Goal: Register for event/course

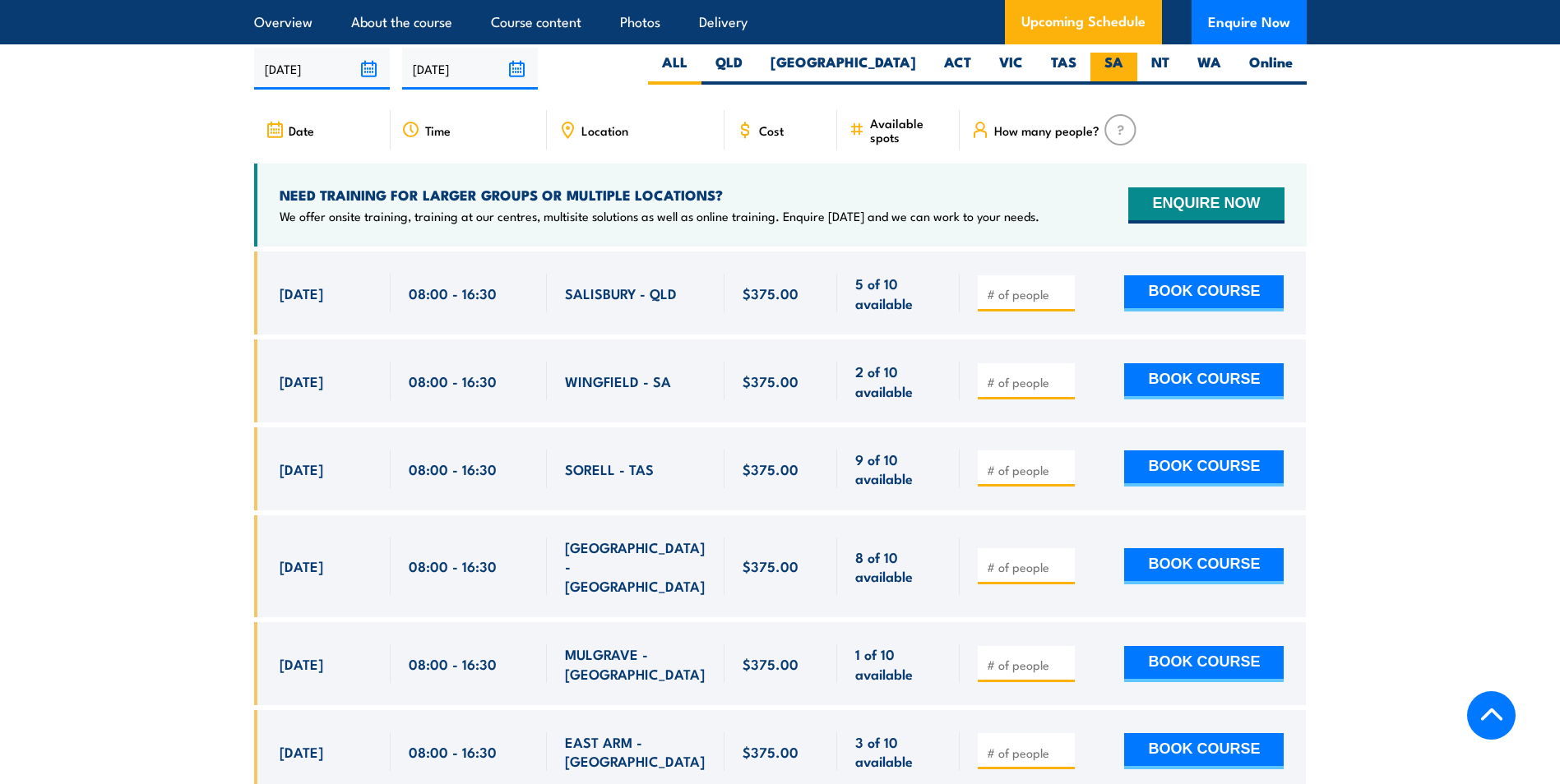
click at [1113, 67] on label "SA" at bounding box center [1114, 69] width 47 height 32
click at [1123, 63] on input "SA" at bounding box center [1128, 57] width 10 height 10
radio input "true"
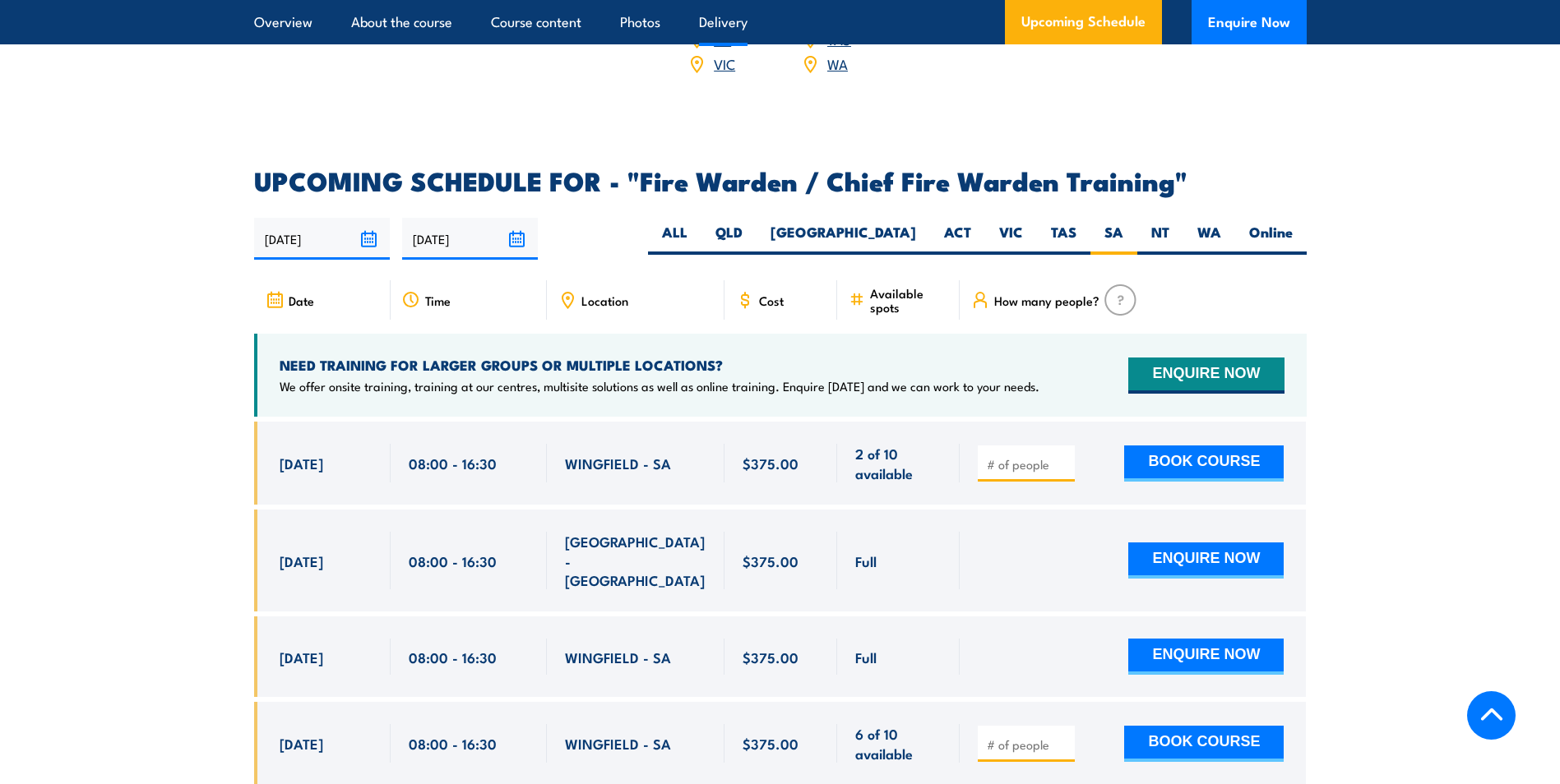
scroll to position [2912, 0]
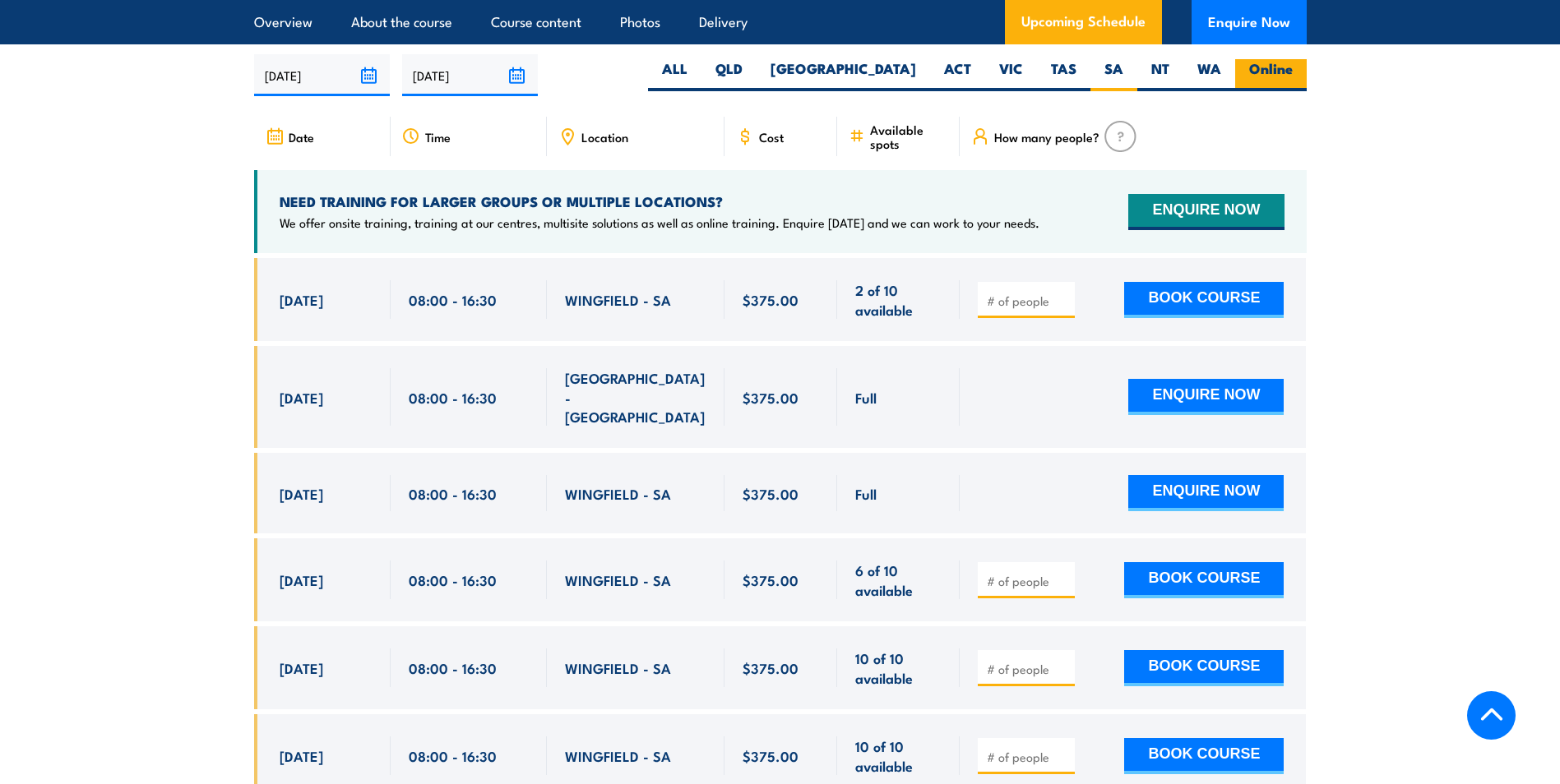
click at [1263, 67] on label "Online" at bounding box center [1271, 75] width 71 height 32
click at [1292, 67] on input "Online" at bounding box center [1297, 64] width 10 height 10
radio input "true"
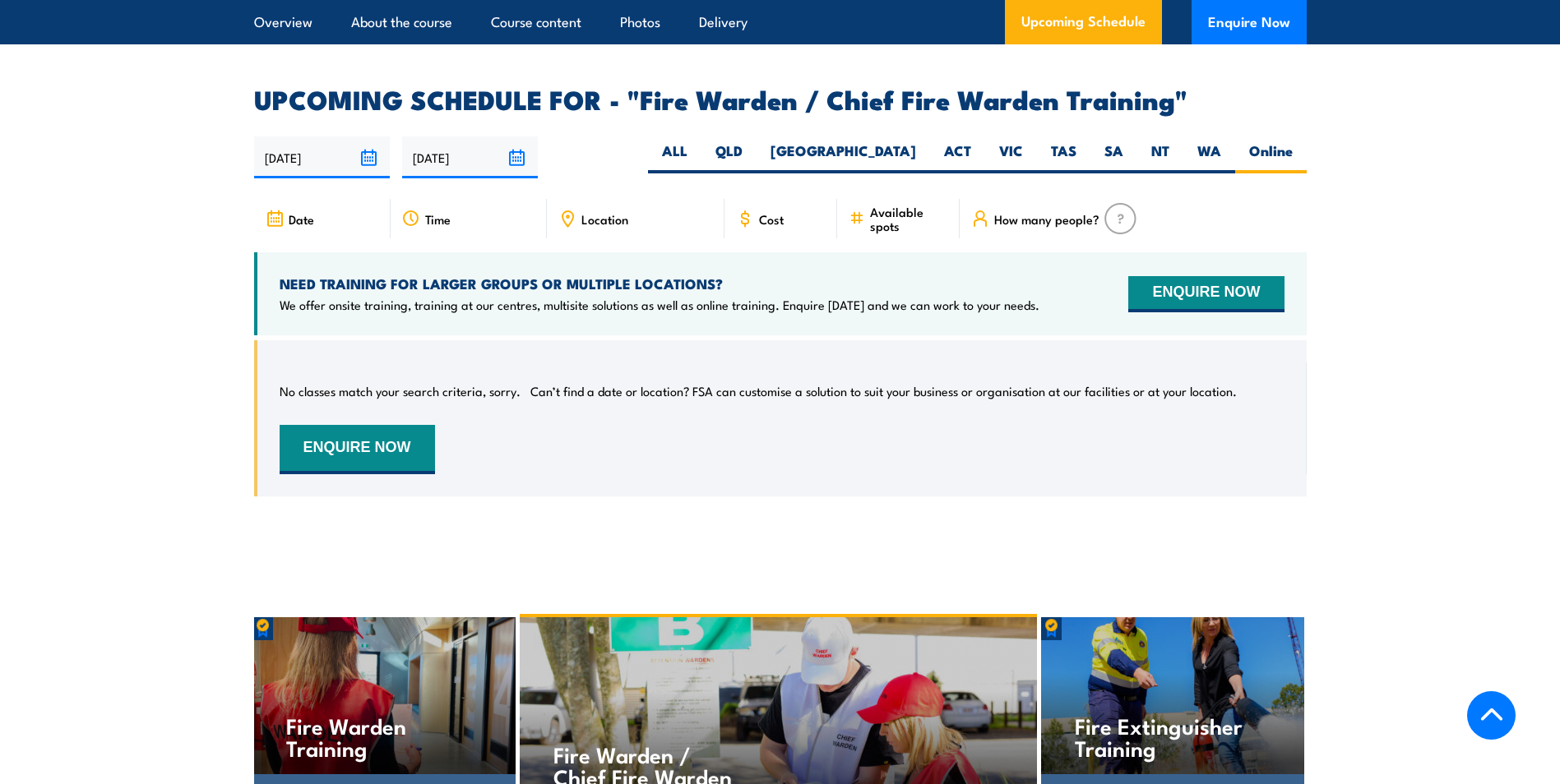
scroll to position [2912, 0]
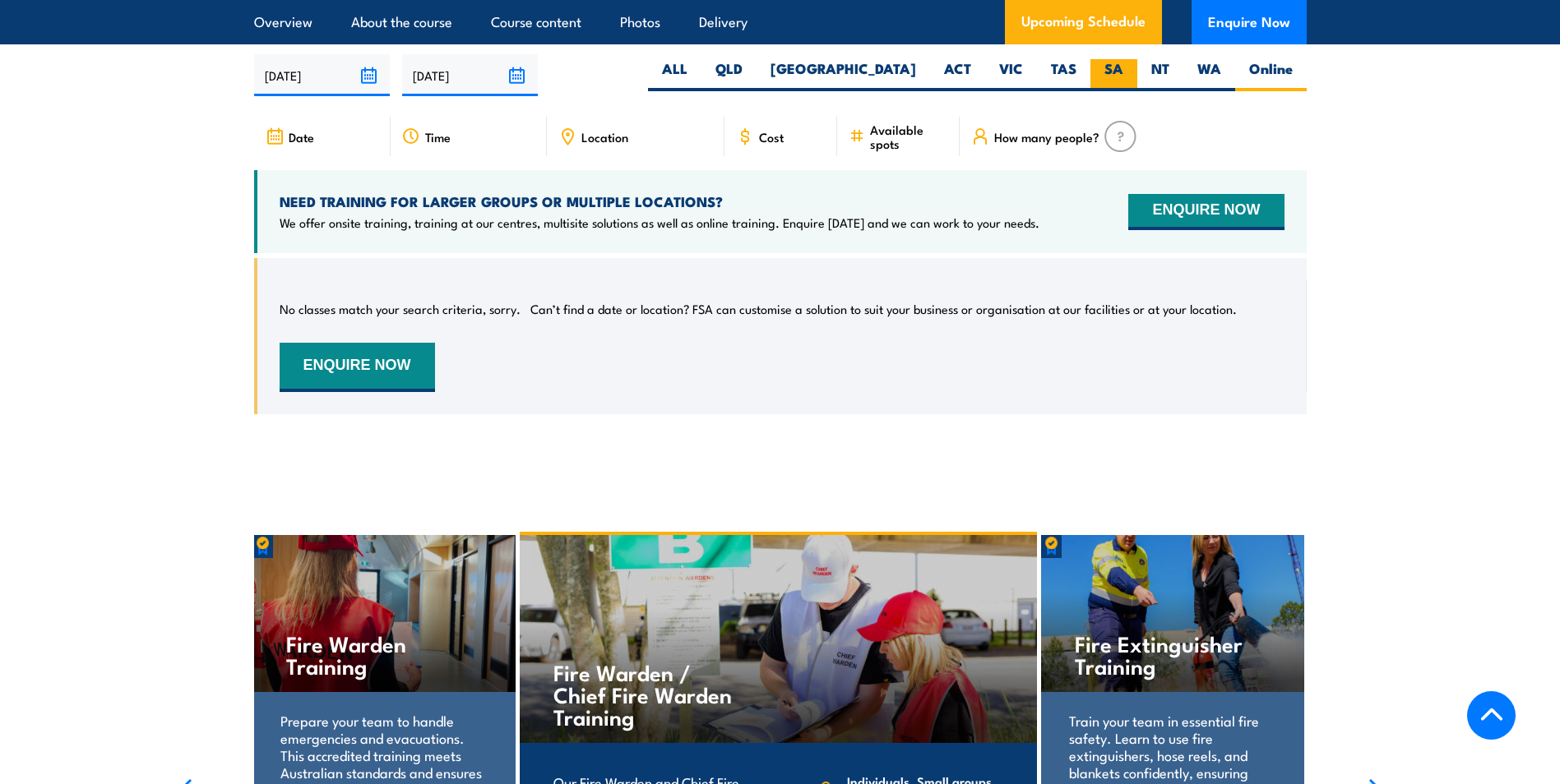
click at [1100, 69] on label "SA" at bounding box center [1114, 75] width 47 height 32
click at [1123, 69] on input "SA" at bounding box center [1128, 64] width 10 height 10
radio input "true"
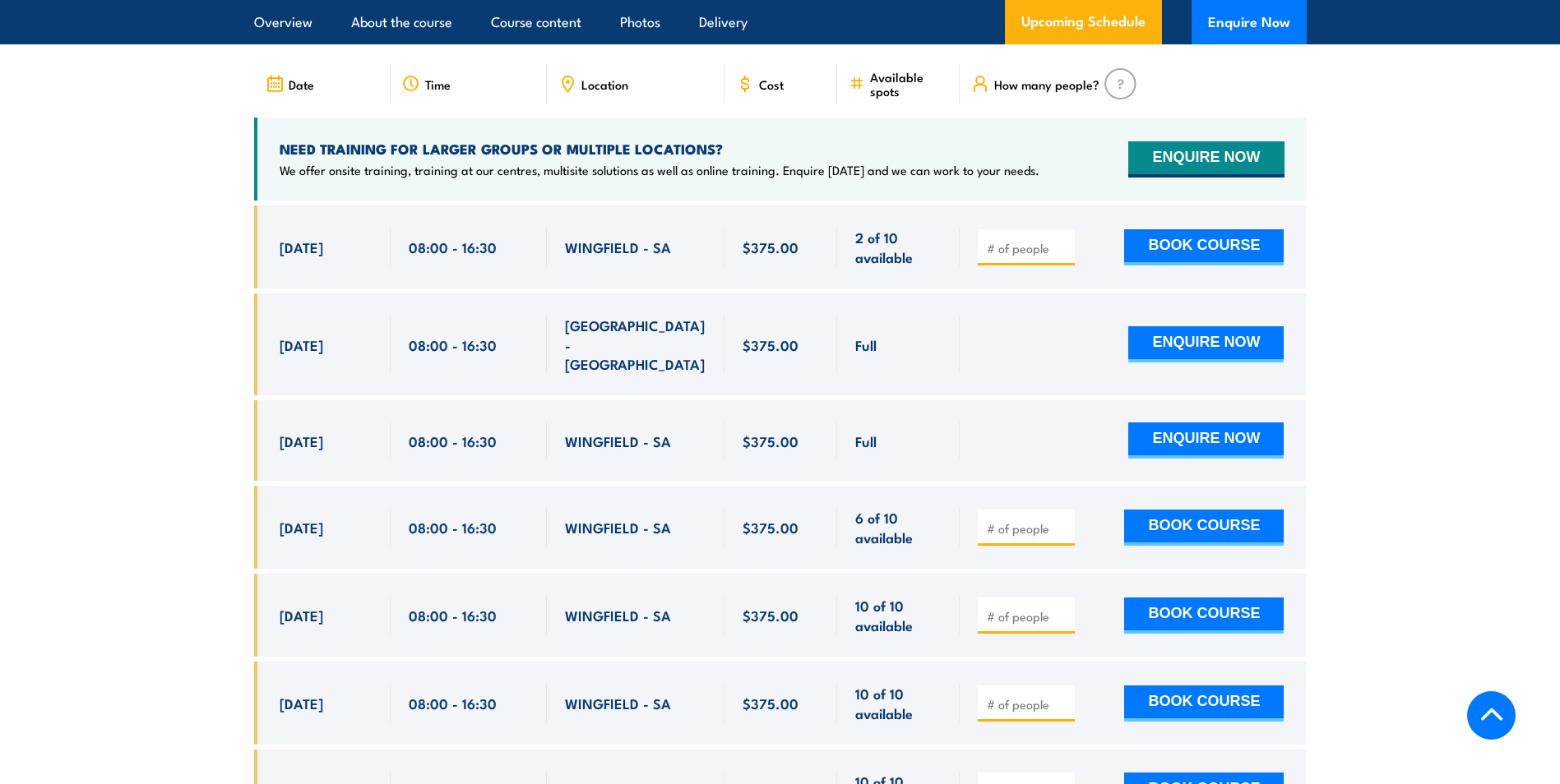
scroll to position [2912, 0]
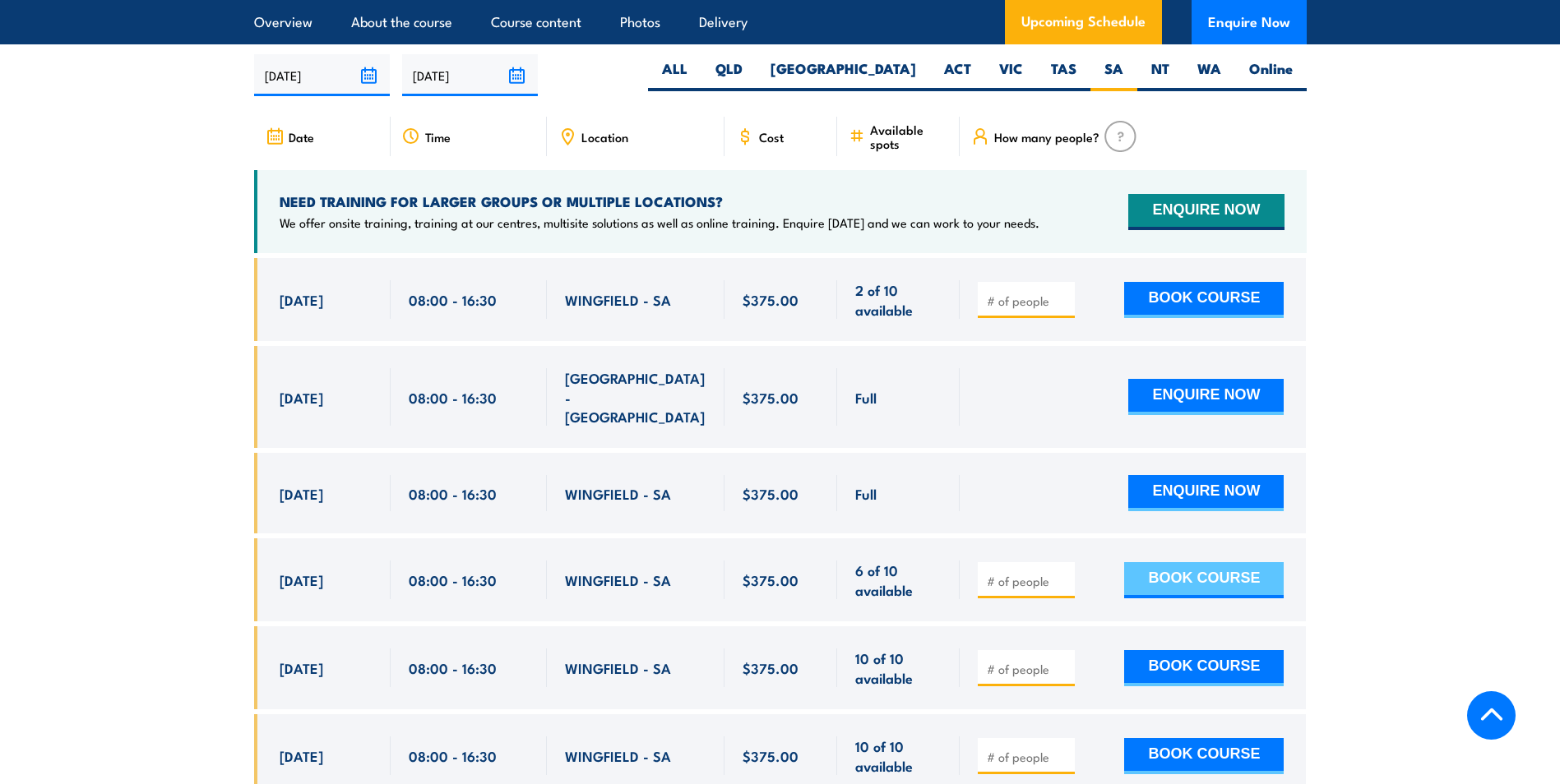
click at [1147, 562] on button "BOOK COURSE" at bounding box center [1204, 580] width 160 height 37
click at [1062, 571] on span at bounding box center [1026, 580] width 85 height 19
type input "1"
click at [1062, 573] on input "1" at bounding box center [1028, 581] width 83 height 17
click at [1147, 563] on button "BOOK COURSE" at bounding box center [1204, 580] width 160 height 37
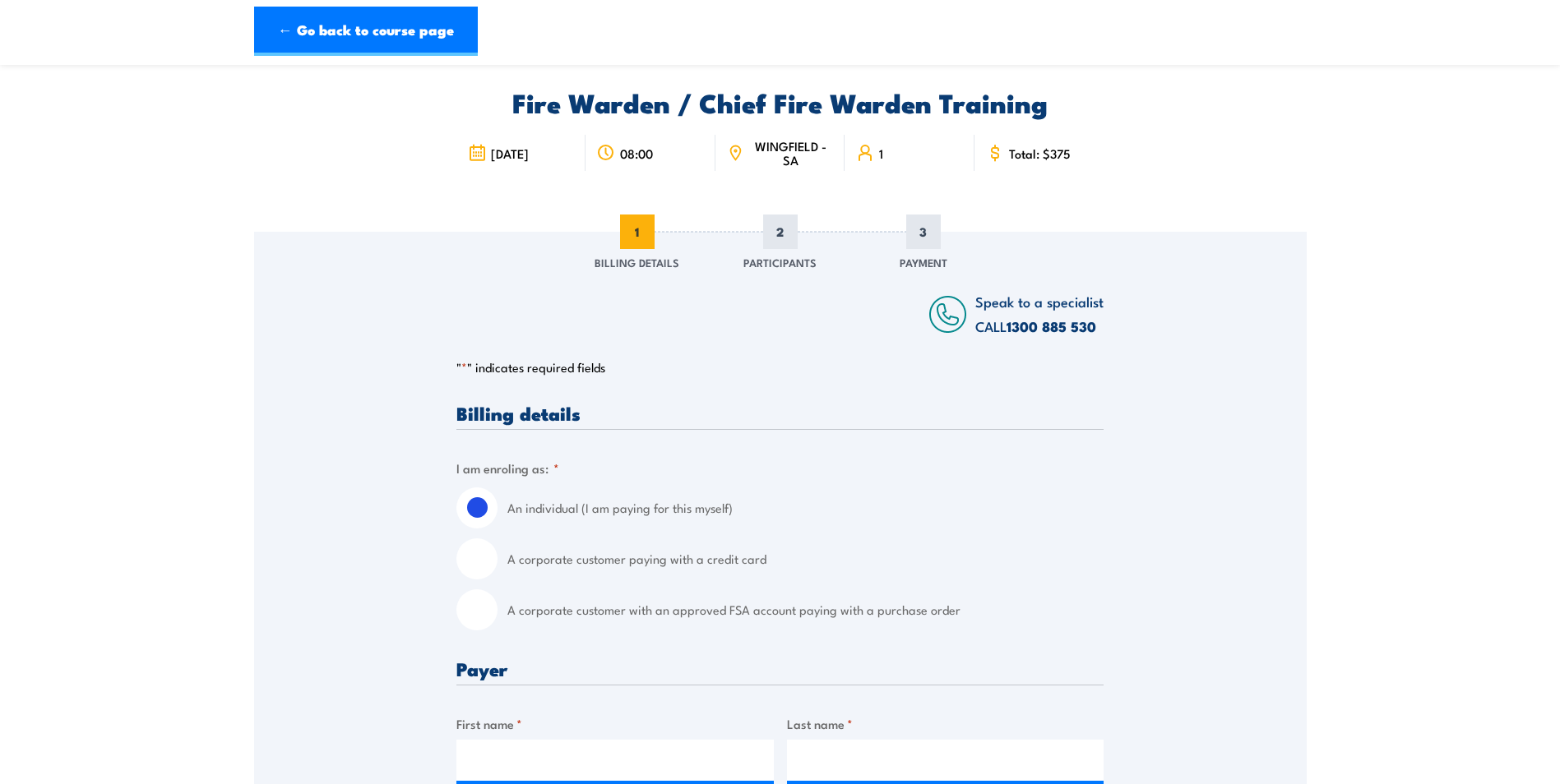
scroll to position [83, 0]
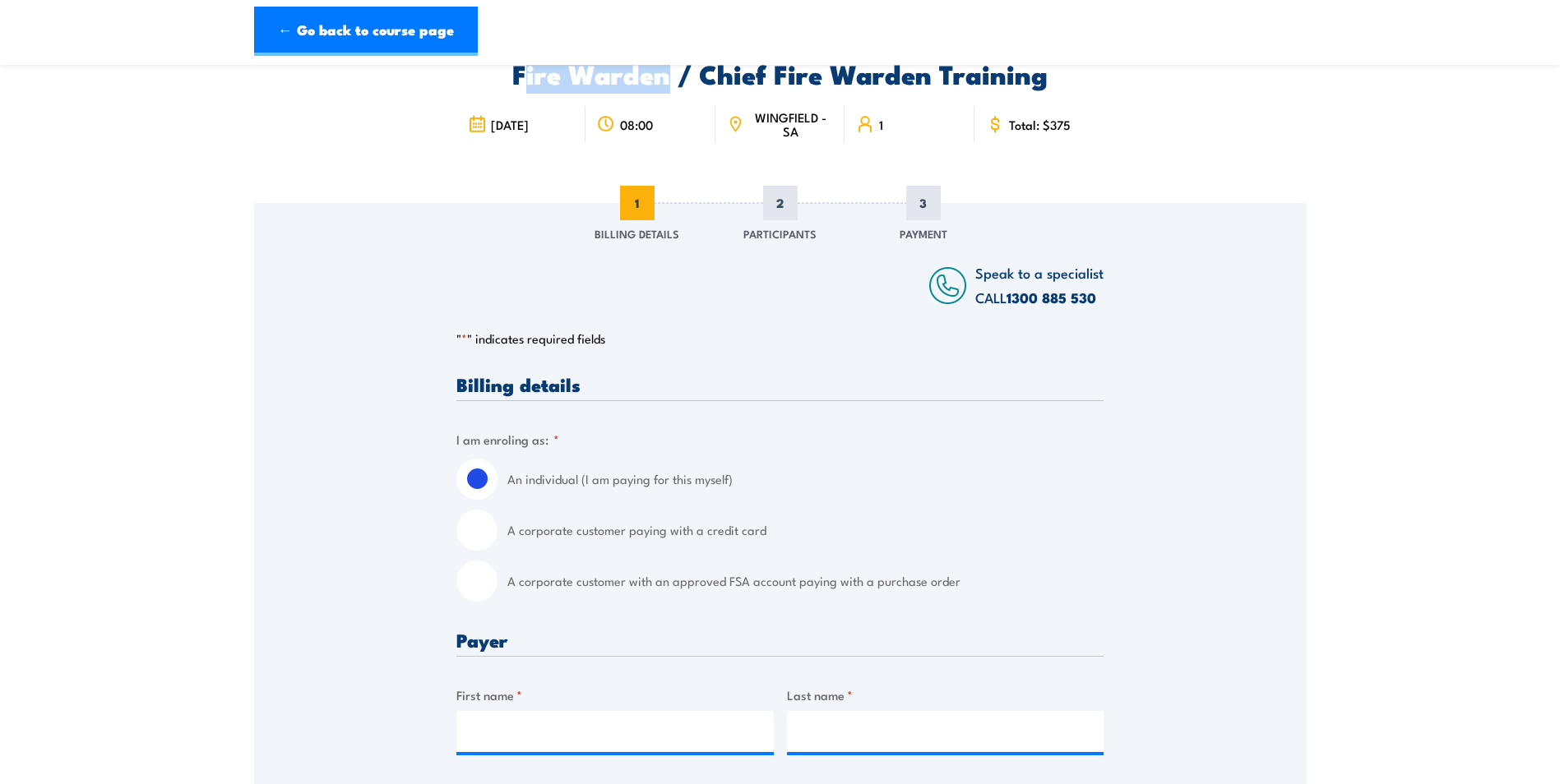
drag, startPoint x: 671, startPoint y: 72, endPoint x: 523, endPoint y: 83, distance: 148.4
click at [523, 83] on h2 "Fire Warden / Chief Fire Warden Training" at bounding box center [780, 73] width 647 height 23
drag, startPoint x: 510, startPoint y: 80, endPoint x: 670, endPoint y: 77, distance: 160.0
click at [670, 77] on h2 "Fire Warden / Chief Fire Warden Training" at bounding box center [780, 73] width 647 height 23
copy h2 "Fire Warden"
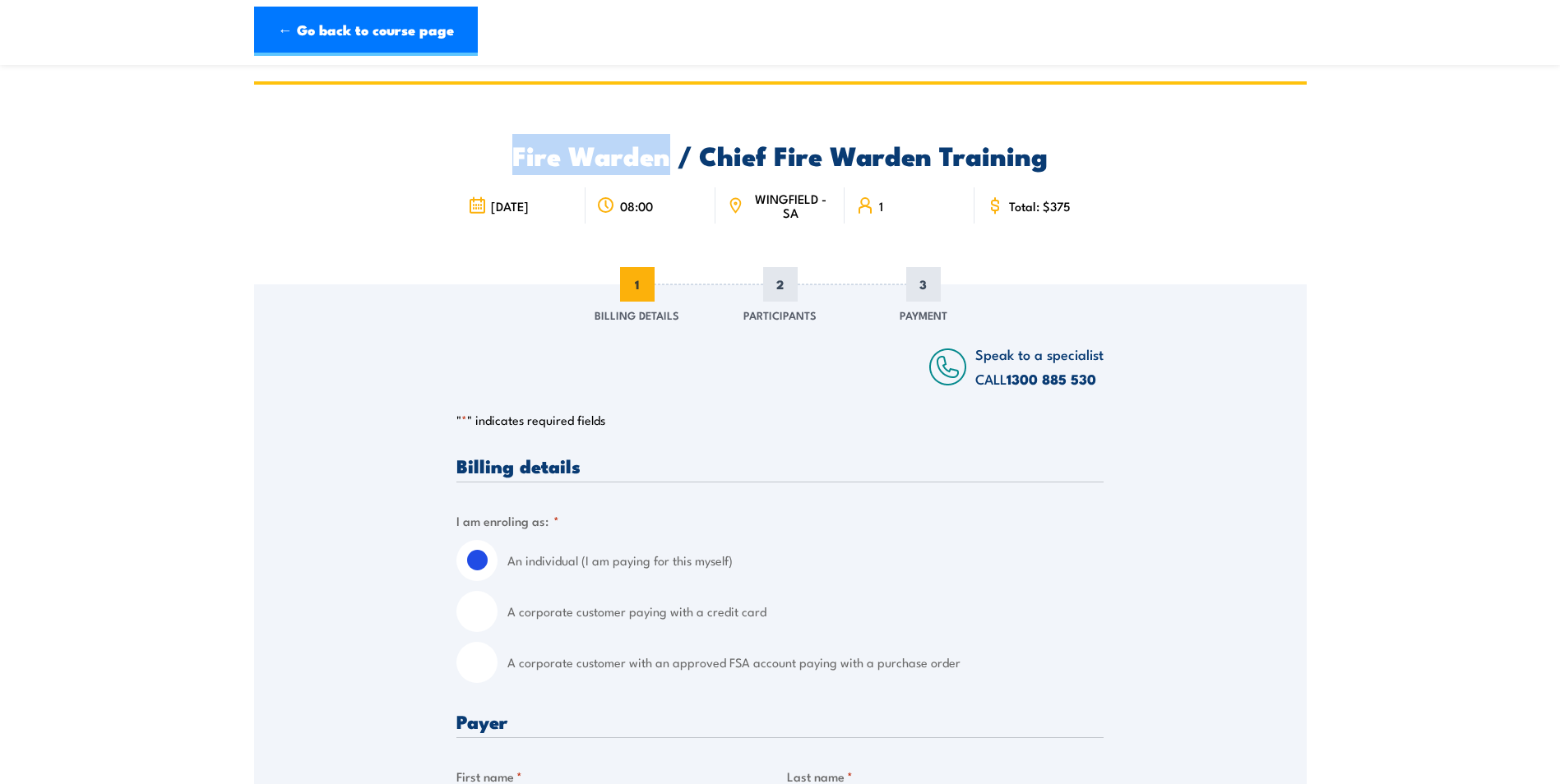
scroll to position [0, 0]
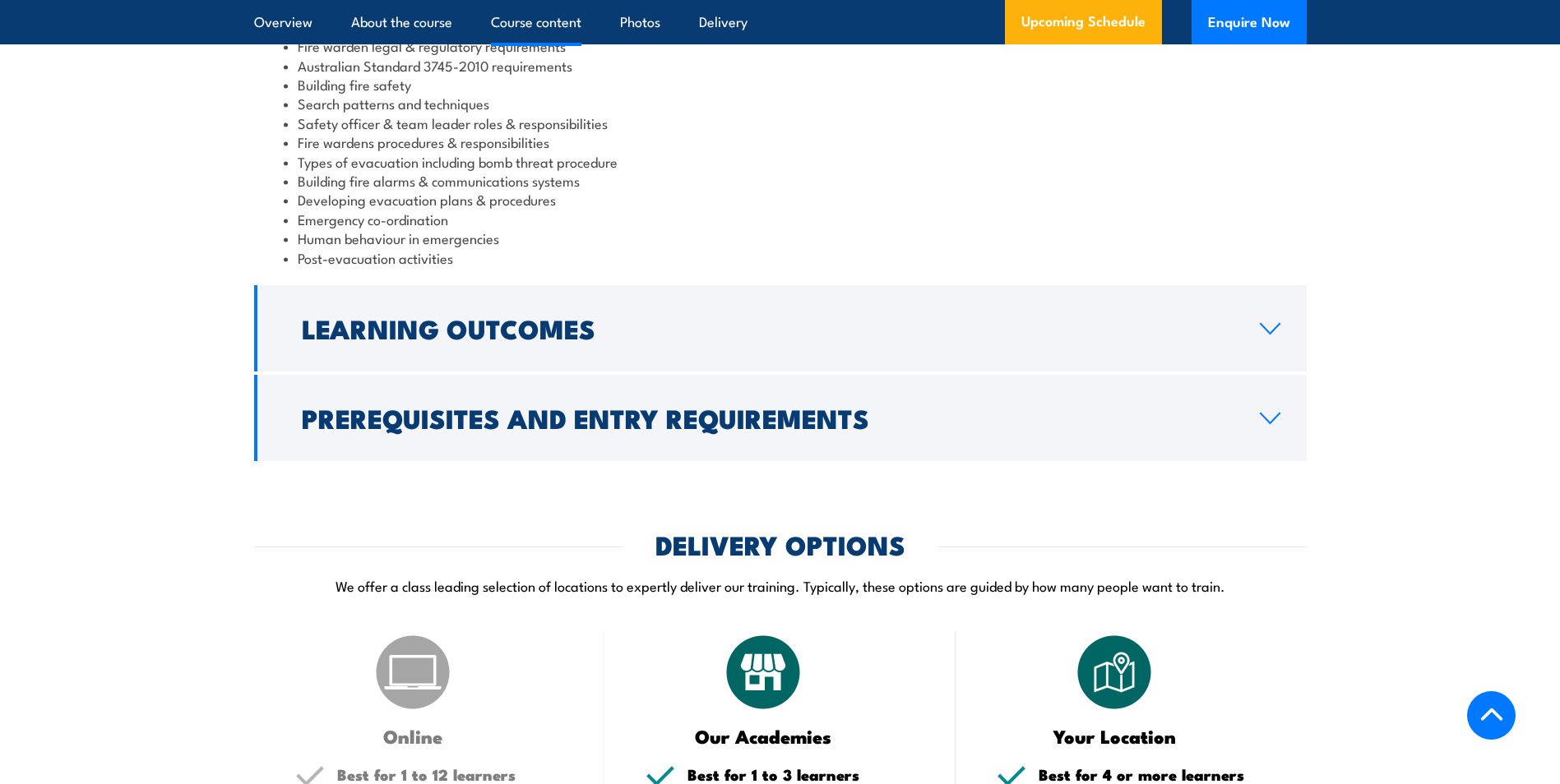
scroll to position [1523, 0]
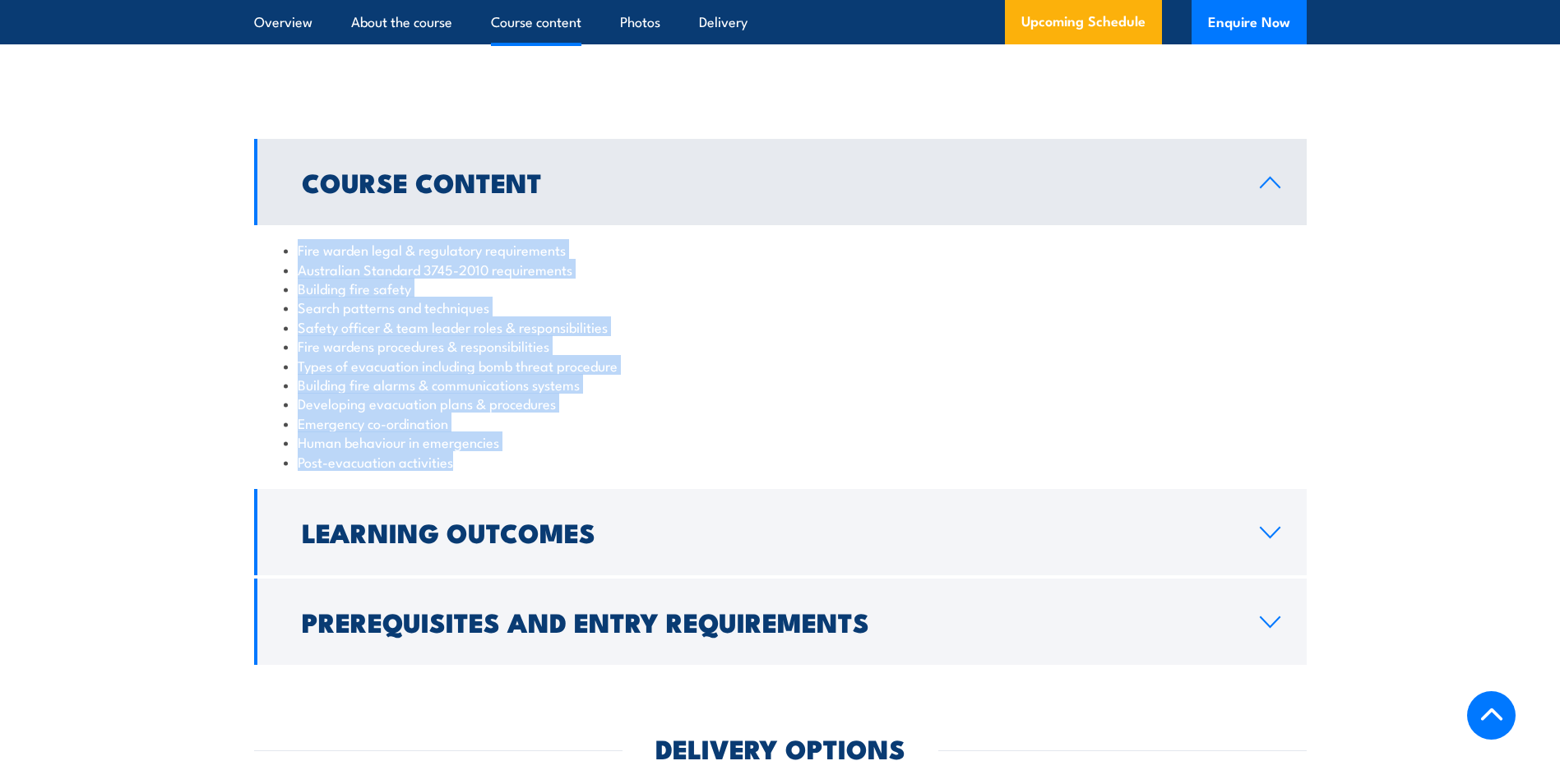
drag, startPoint x: 486, startPoint y: 479, endPoint x: 255, endPoint y: 272, distance: 310.2
click at [255, 272] on div "Fire warden legal & regulatory requirements Australian Standard 3745-2010 requi…" at bounding box center [780, 356] width 1053 height 261
copy ul "Fire warden legal & regulatory requirements Australian Standard 3745-2010 requi…"
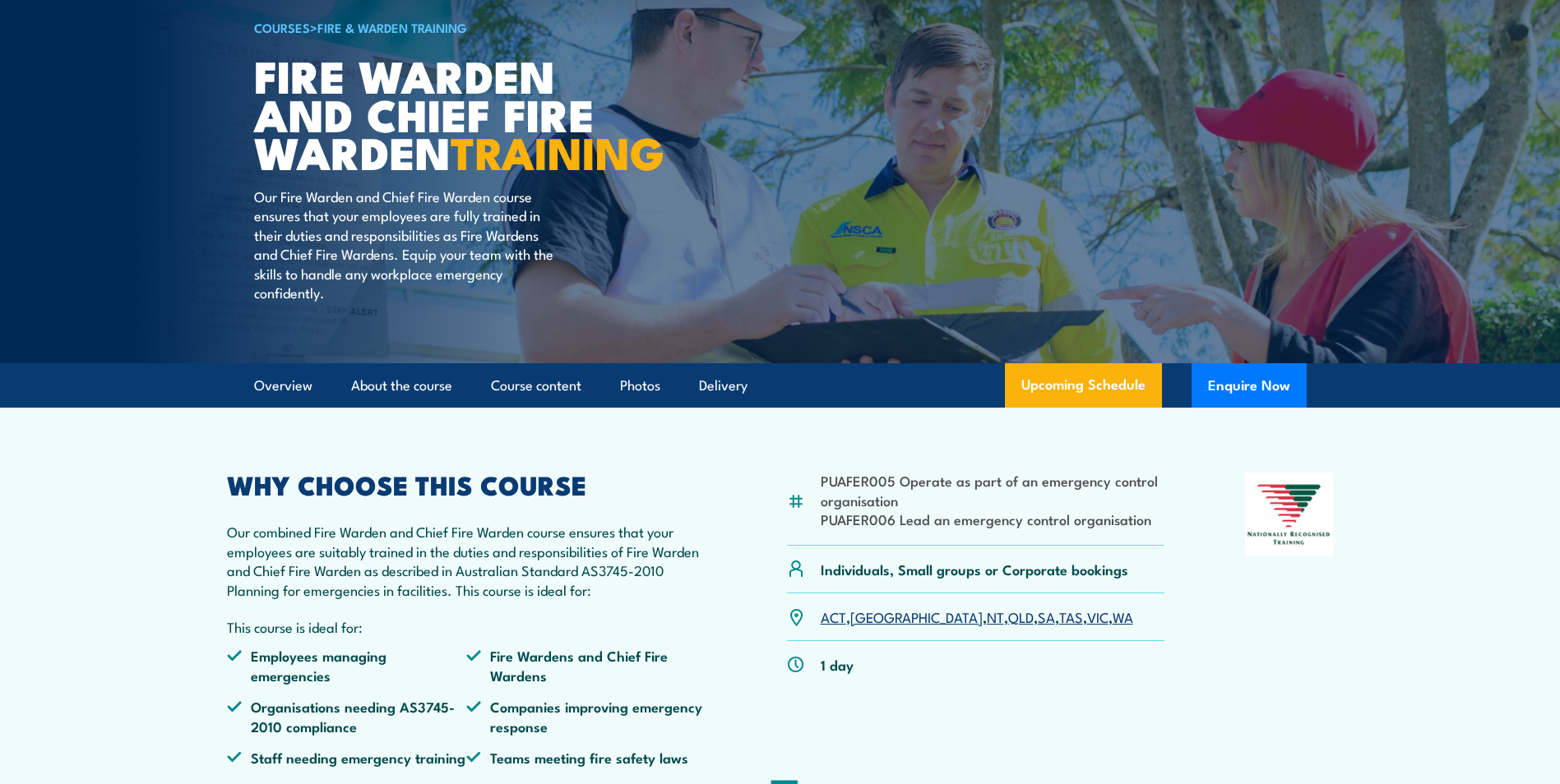
scroll to position [618, 0]
